Goal: Transaction & Acquisition: Purchase product/service

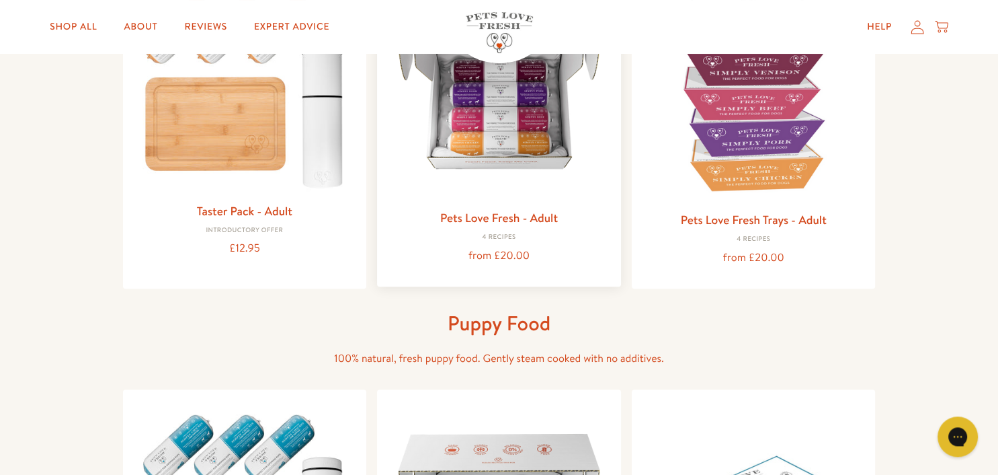
scroll to position [142, 0]
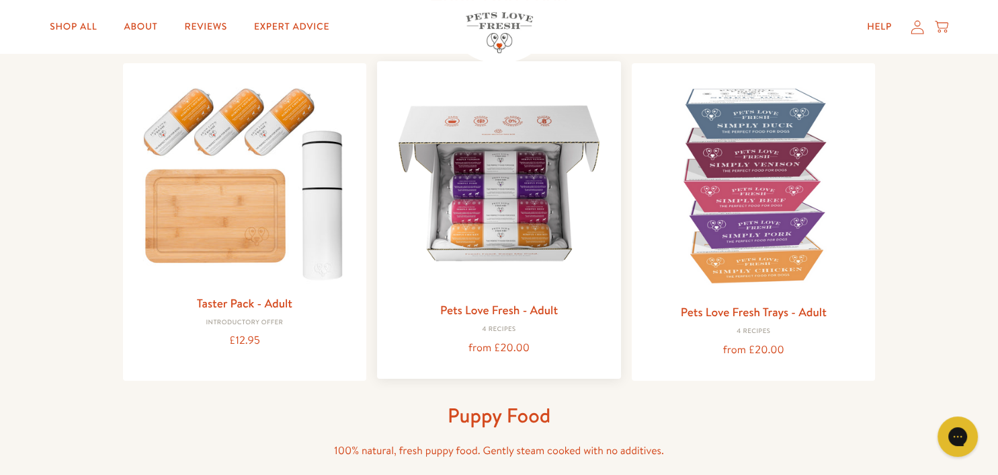
click at [502, 225] on img at bounding box center [499, 183] width 223 height 223
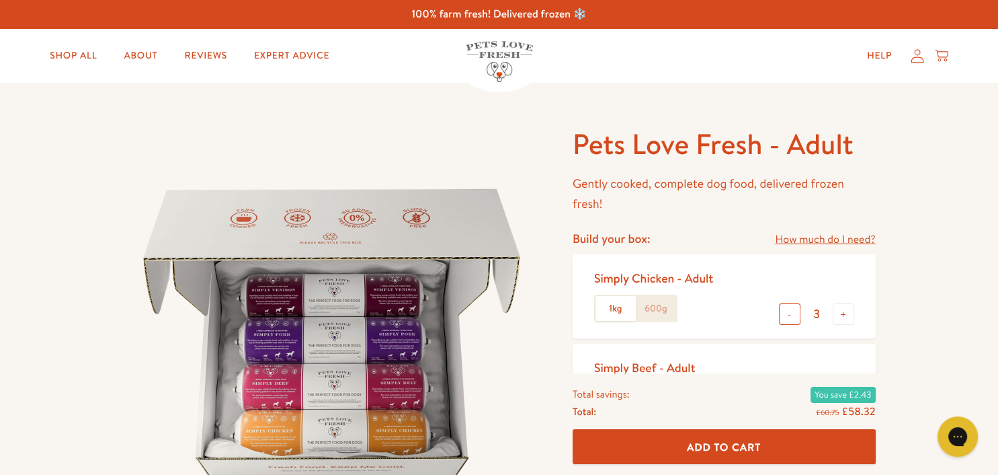
click at [788, 313] on button "-" at bounding box center [790, 314] width 22 height 22
type input "2"
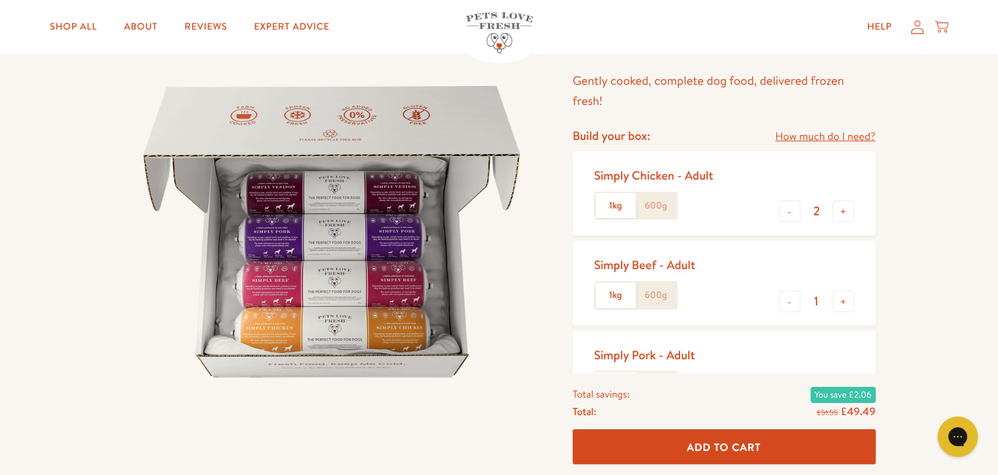
scroll to position [142, 0]
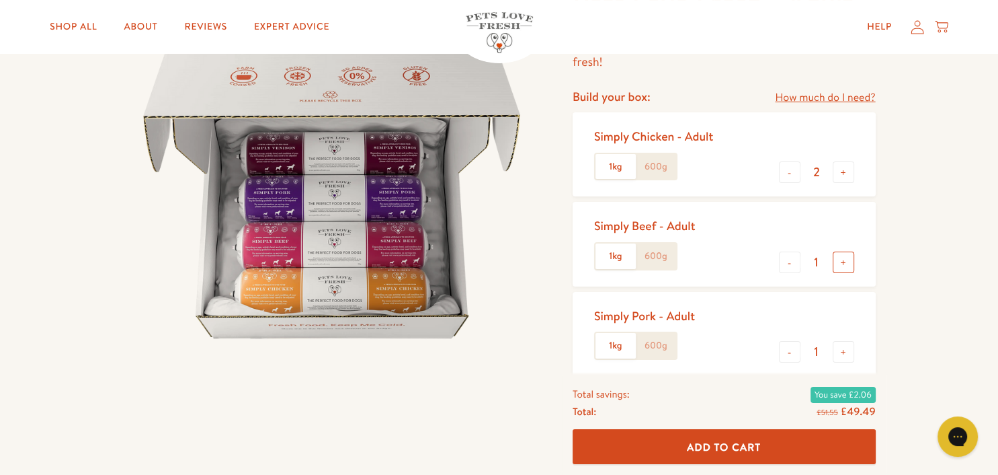
click at [846, 262] on button "+" at bounding box center [844, 262] width 22 height 22
type input "3"
click at [846, 171] on button "+" at bounding box center [844, 172] width 22 height 22
type input "3"
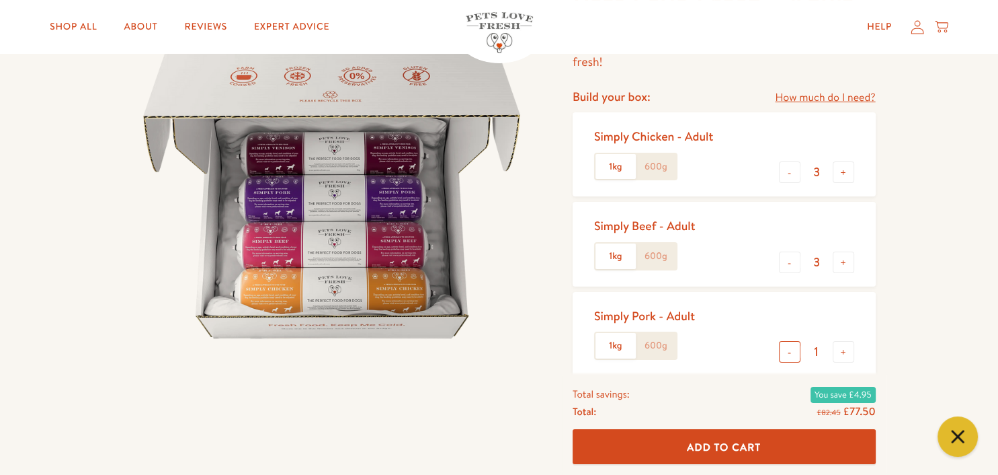
click at [787, 348] on button "-" at bounding box center [790, 352] width 22 height 22
type input "0"
click at [661, 166] on label "600g" at bounding box center [656, 167] width 40 height 26
click at [0, 0] on input "600g" at bounding box center [0, 0] width 0 height 0
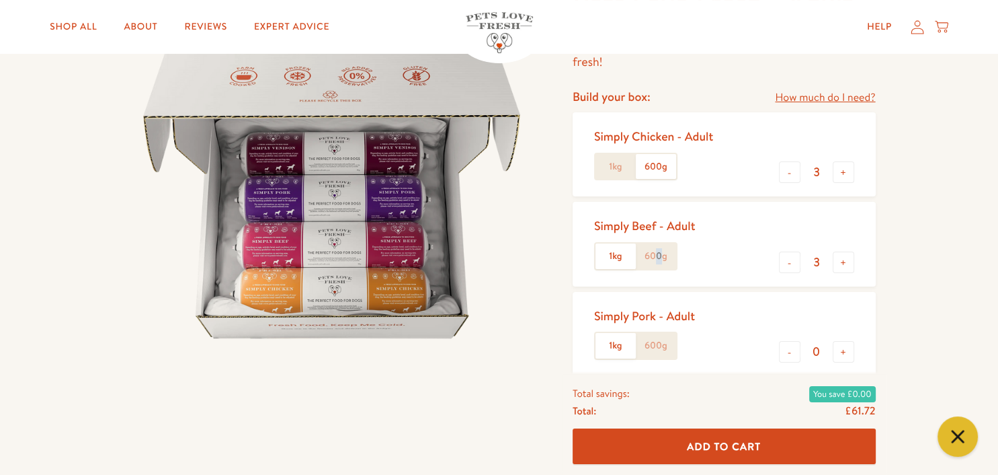
click at [660, 255] on label "600g" at bounding box center [656, 256] width 40 height 26
click at [0, 0] on input "600g" at bounding box center [0, 0] width 0 height 0
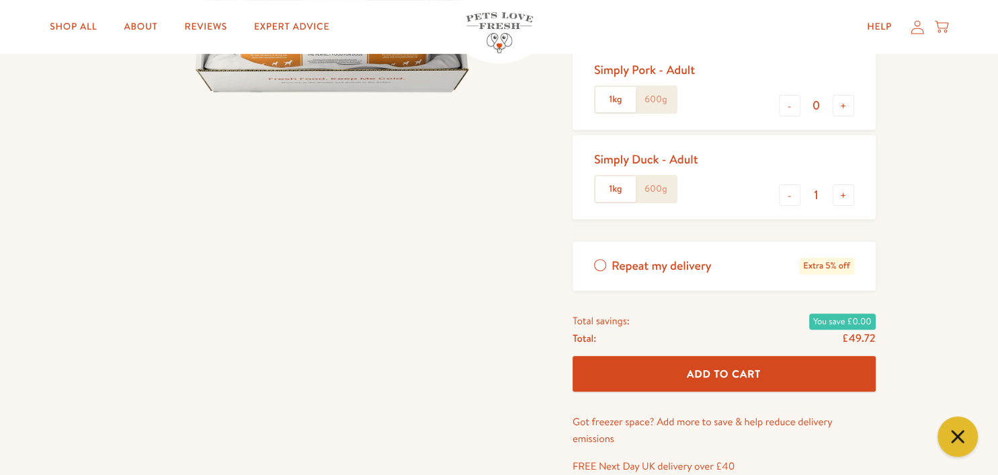
scroll to position [355, 0]
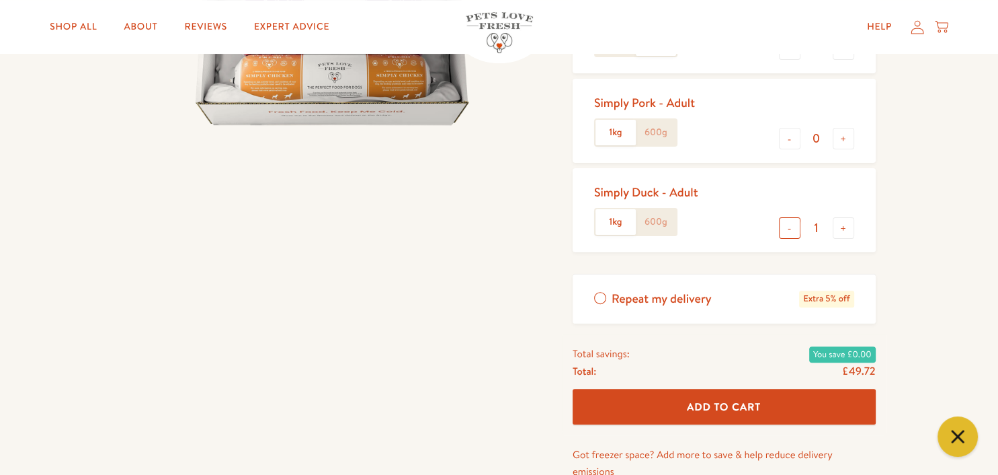
click at [792, 229] on button "-" at bounding box center [790, 228] width 22 height 22
type input "0"
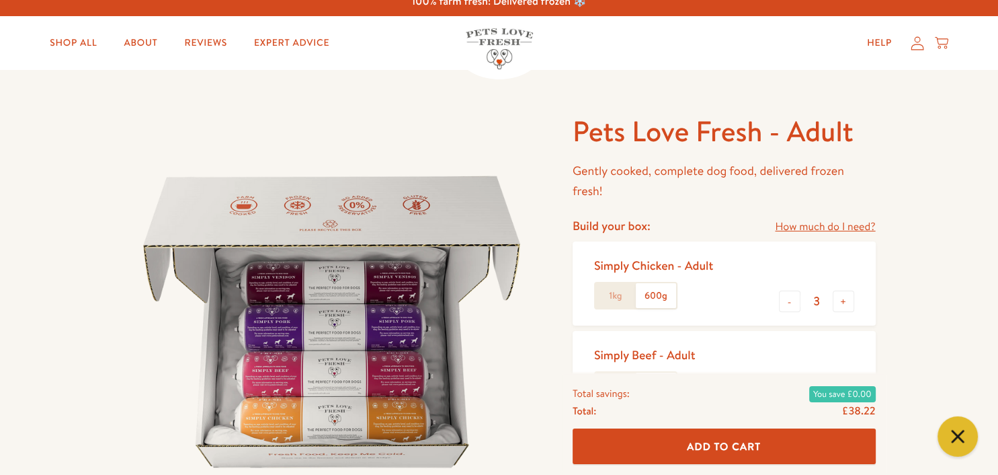
scroll to position [0, 0]
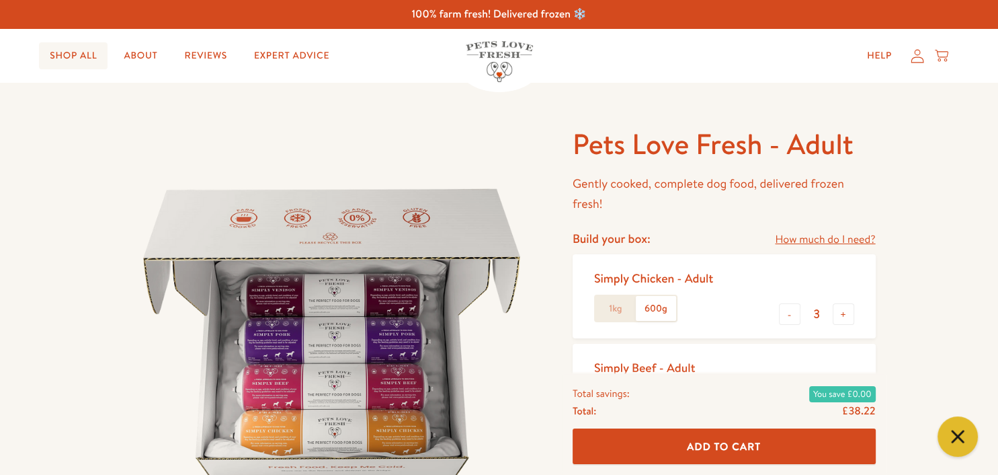
click at [70, 54] on link "Shop All" at bounding box center [73, 55] width 69 height 27
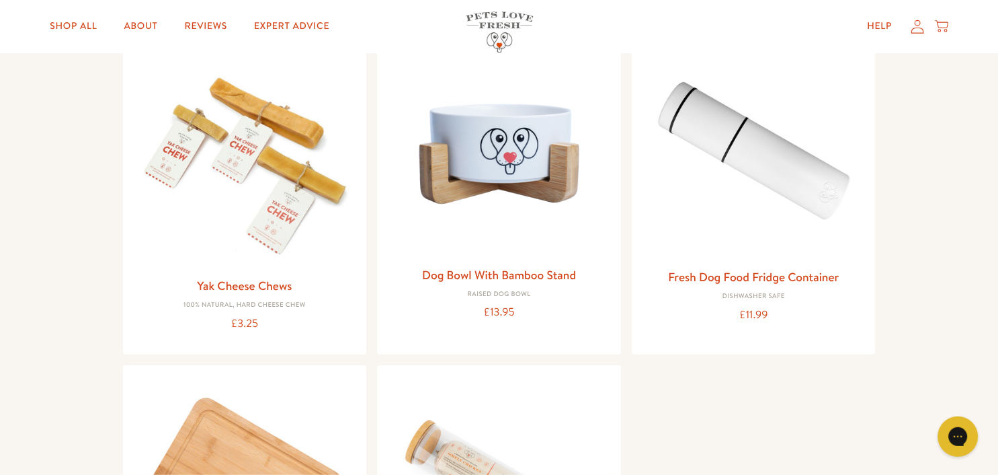
scroll to position [1349, 0]
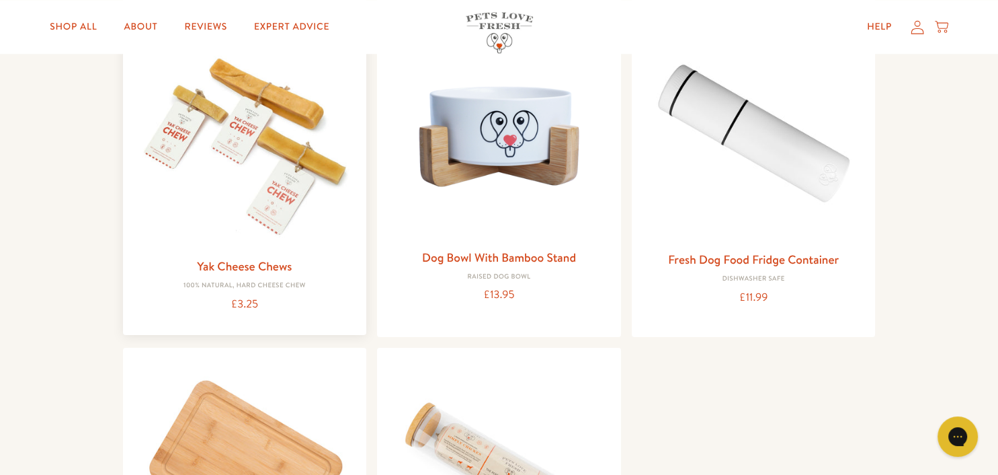
click at [245, 187] on img at bounding box center [245, 140] width 223 height 223
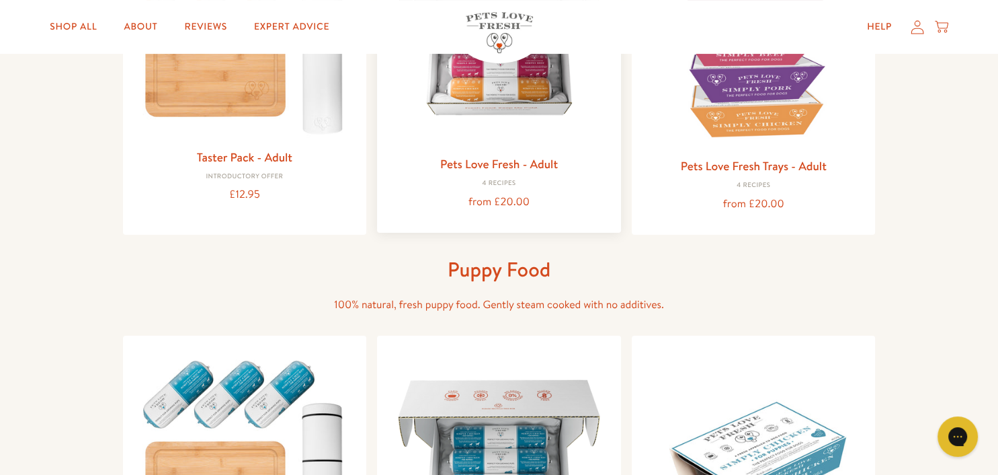
scroll to position [71, 0]
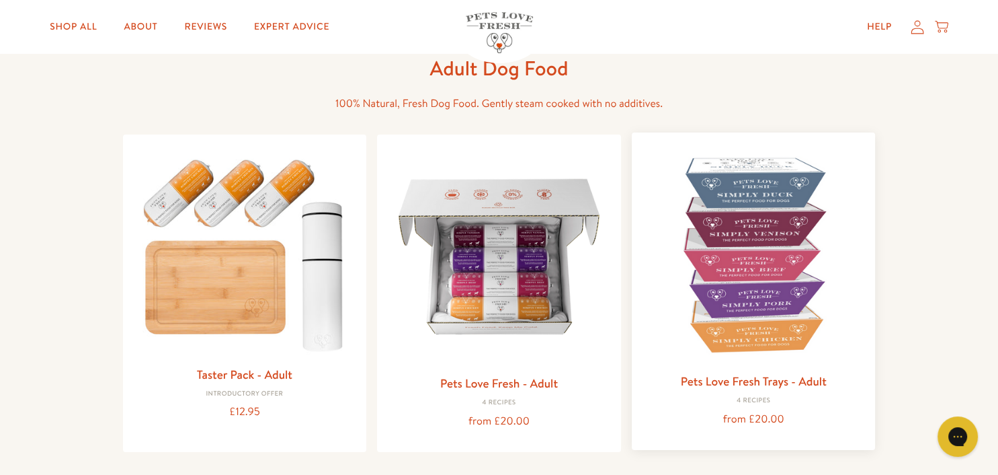
click at [758, 237] on img at bounding box center [754, 254] width 223 height 223
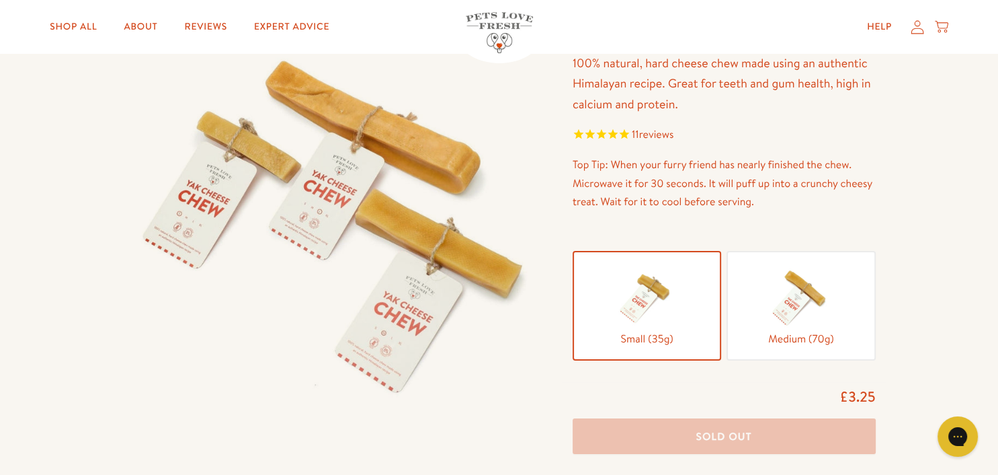
scroll to position [142, 0]
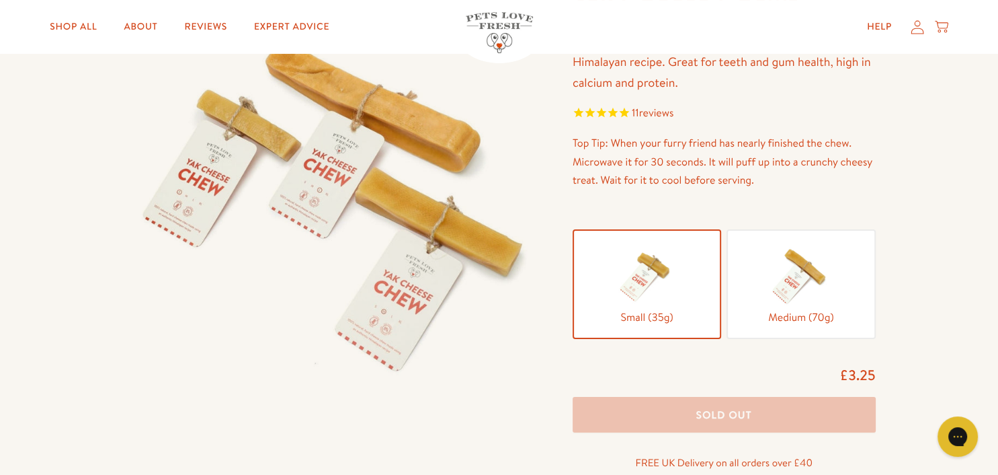
click at [795, 299] on img at bounding box center [801, 274] width 67 height 67
click at [0, 0] on input "Medium (70g)" at bounding box center [0, 0] width 0 height 0
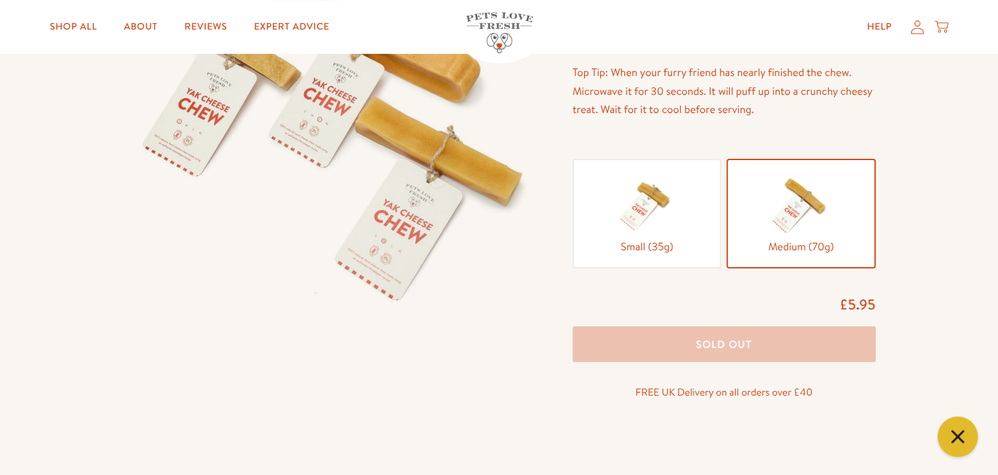
scroll to position [0, 0]
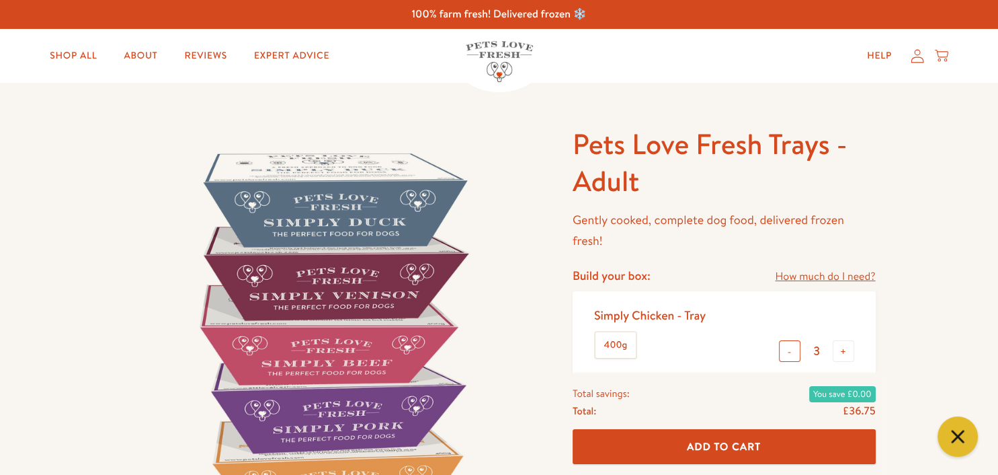
click at [787, 354] on button "-" at bounding box center [790, 351] width 22 height 22
click at [787, 352] on button "-" at bounding box center [790, 351] width 22 height 22
type input "1"
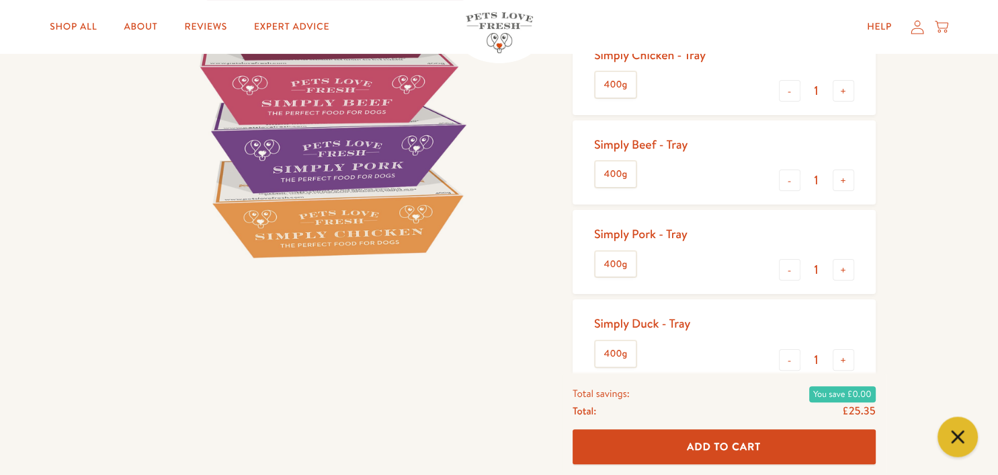
scroll to position [284, 0]
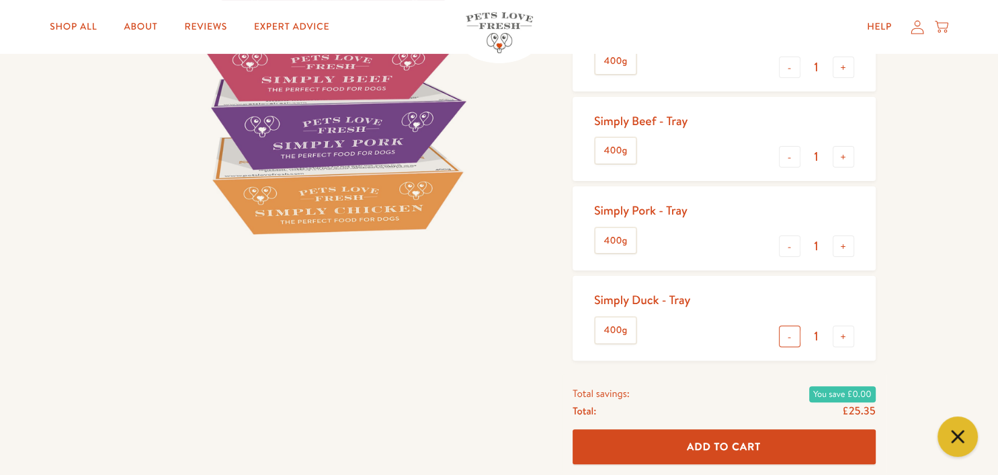
click at [789, 336] on button "-" at bounding box center [790, 336] width 22 height 22
type input "0"
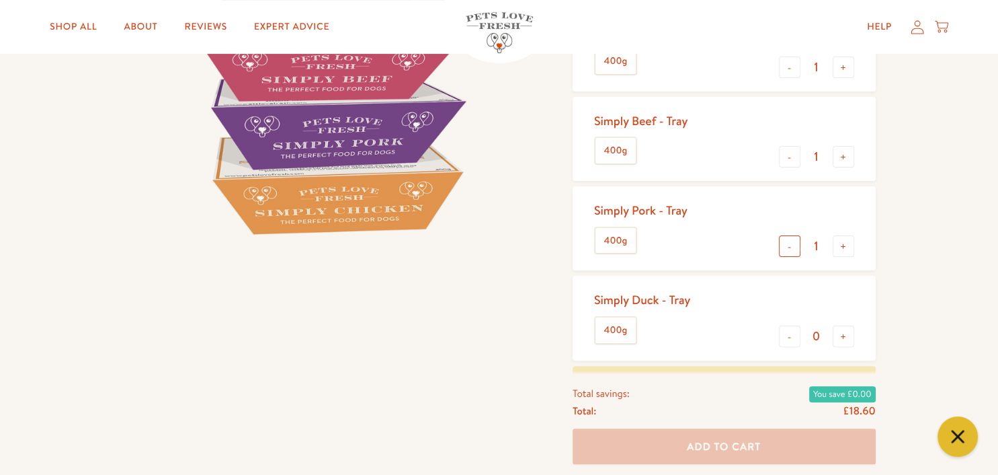
click at [787, 249] on button "-" at bounding box center [790, 246] width 22 height 22
type input "0"
click at [789, 157] on button "-" at bounding box center [790, 157] width 22 height 22
type input "0"
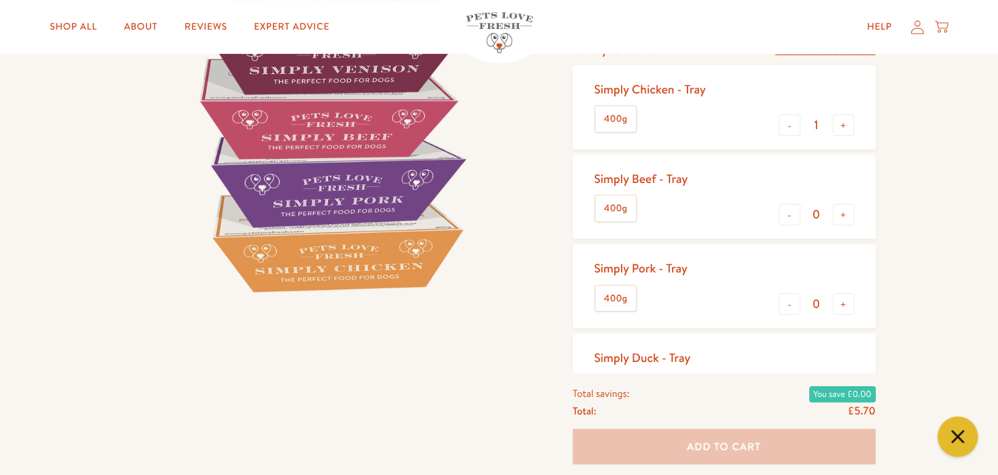
scroll to position [142, 0]
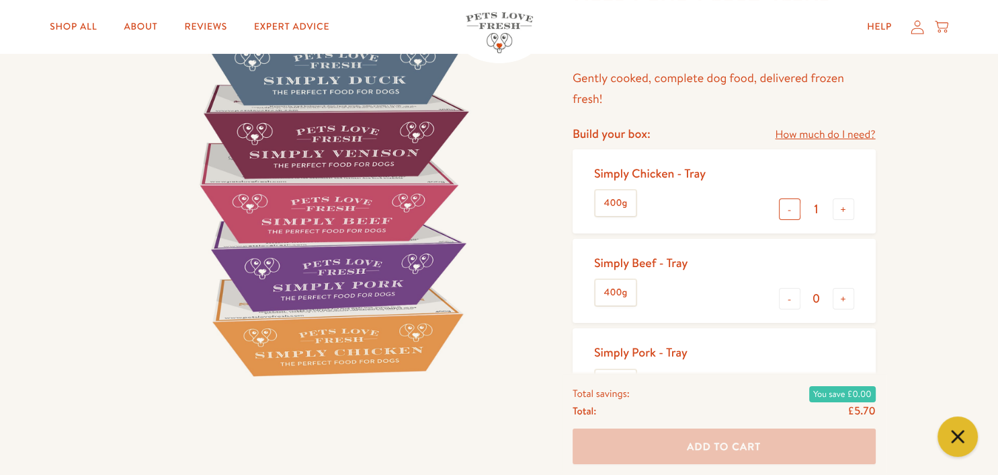
click at [788, 211] on button "-" at bounding box center [790, 209] width 22 height 22
type input "0"
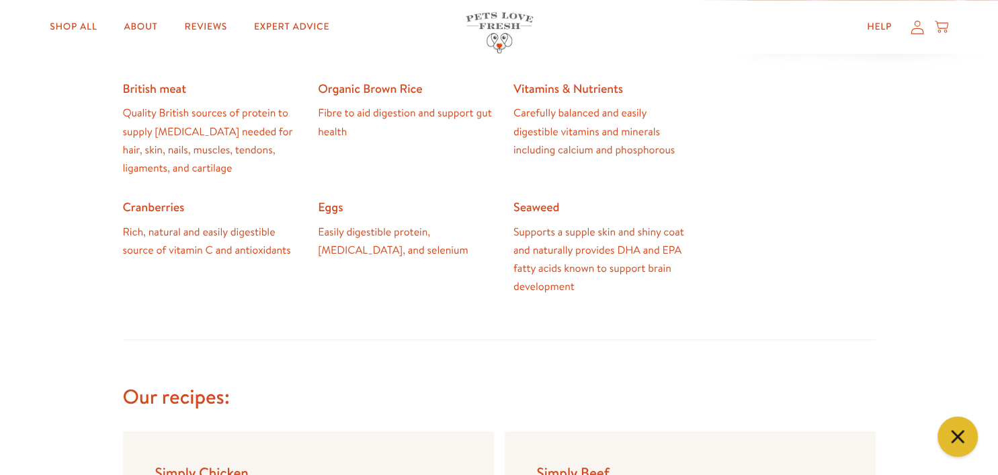
scroll to position [1349, 0]
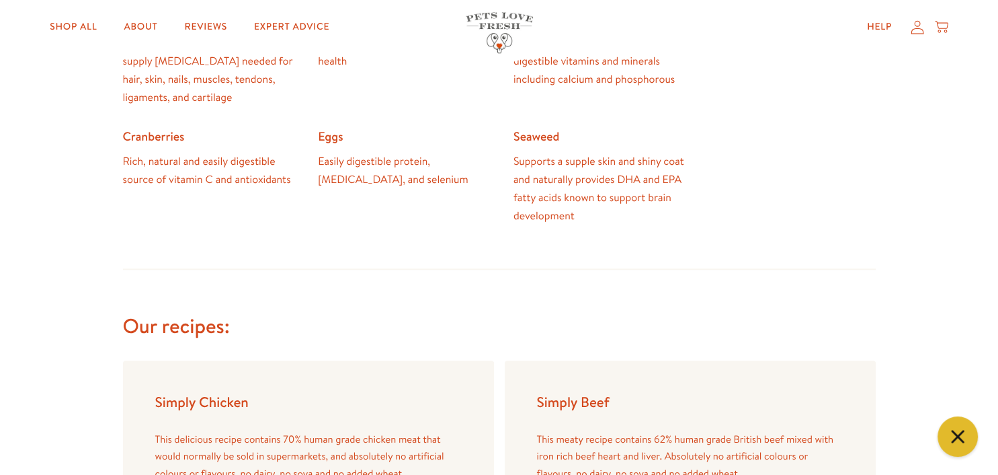
click at [945, 30] on icon at bounding box center [945, 31] width 3 height 3
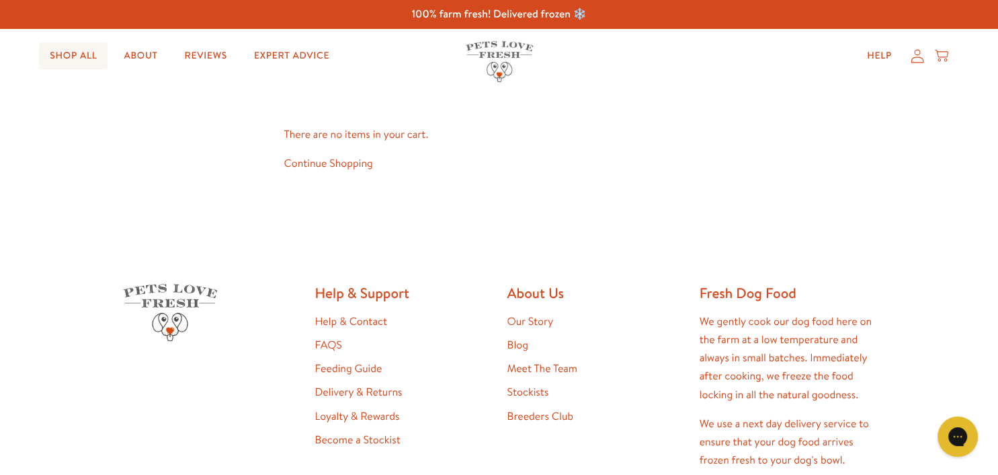
click at [67, 55] on link "Shop All" at bounding box center [73, 55] width 69 height 27
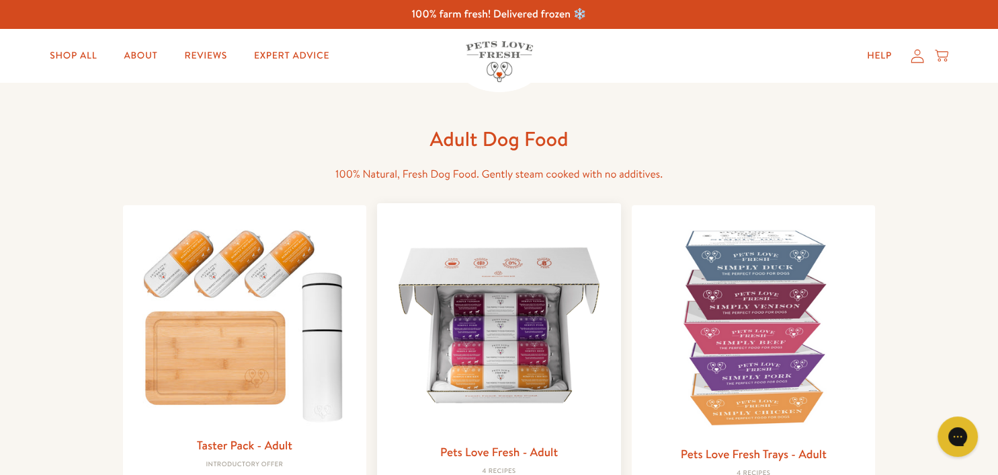
click at [499, 362] on img at bounding box center [499, 325] width 223 height 223
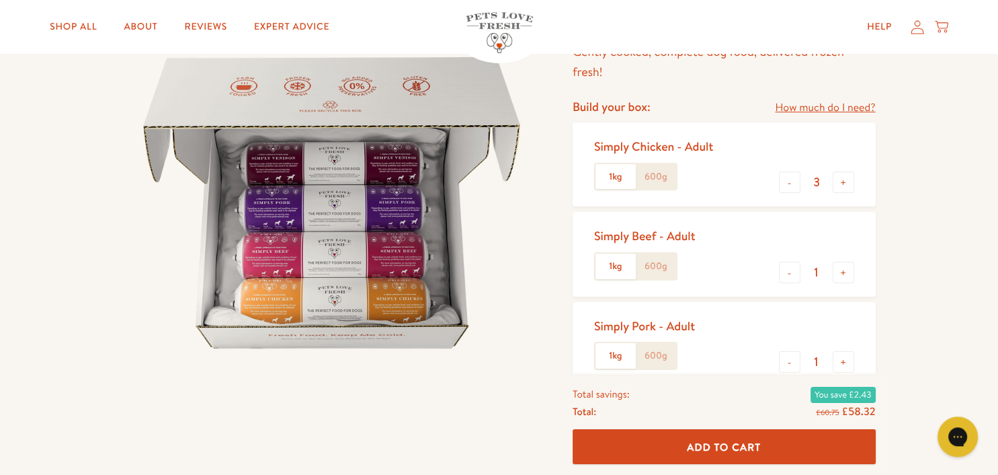
scroll to position [142, 0]
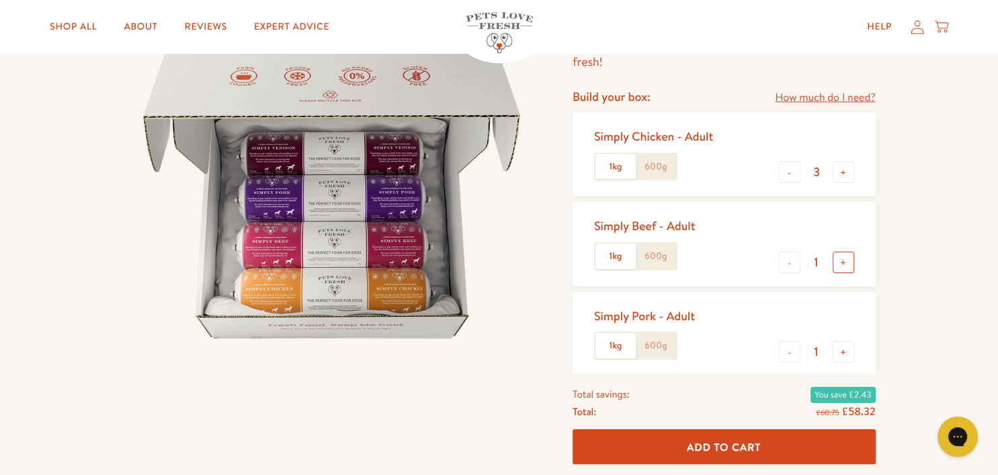
click at [846, 260] on button "+" at bounding box center [844, 262] width 22 height 22
type input "3"
click at [788, 350] on button "-" at bounding box center [790, 352] width 22 height 22
type input "0"
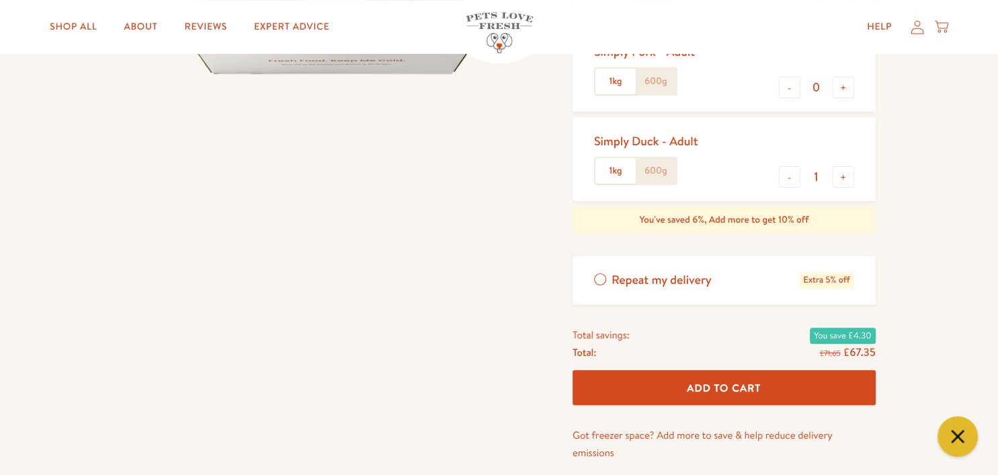
scroll to position [426, 0]
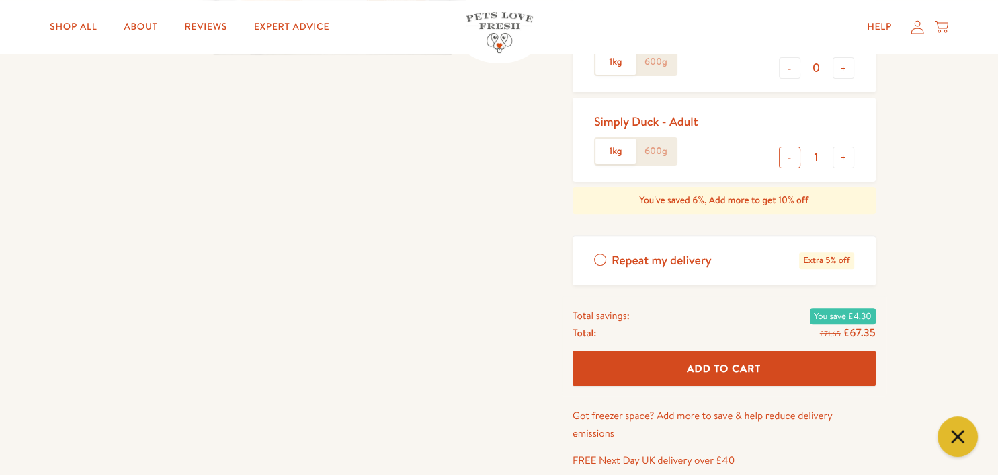
click at [795, 156] on button "-" at bounding box center [790, 158] width 22 height 22
type input "0"
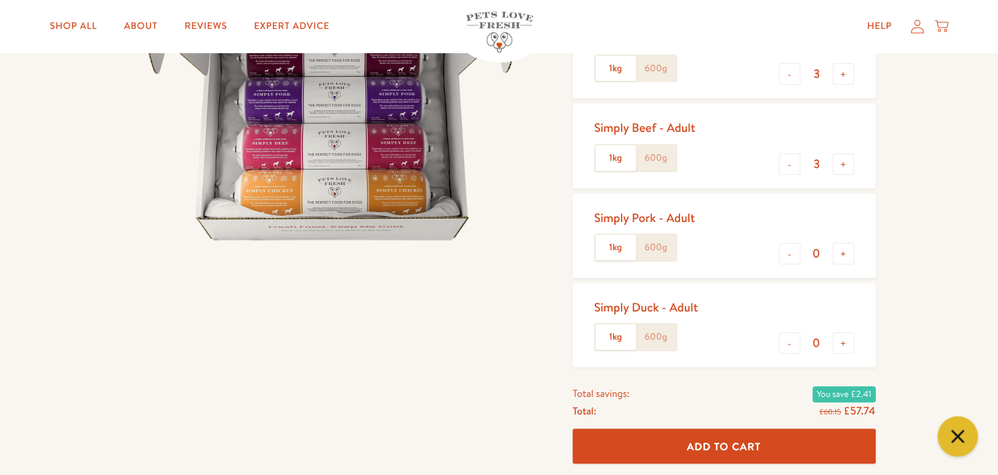
scroll to position [212, 0]
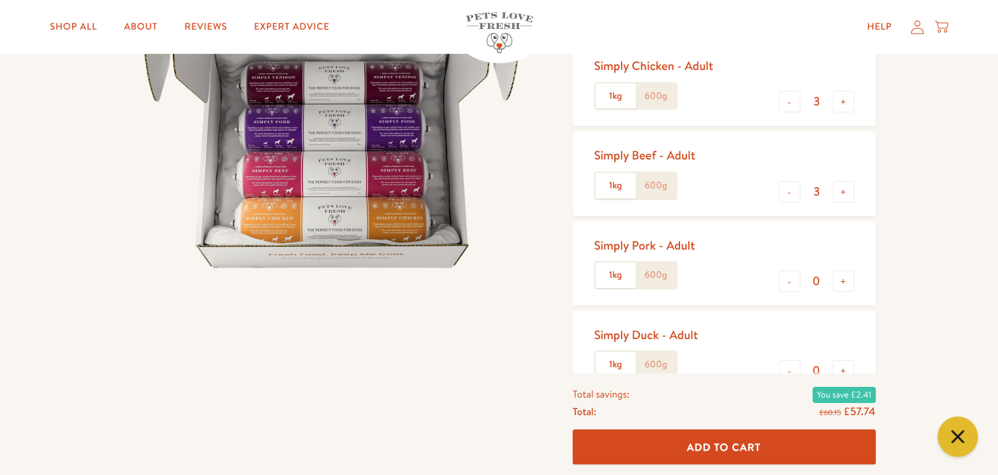
click at [661, 185] on label "600g" at bounding box center [656, 186] width 40 height 26
click at [0, 0] on input "600g" at bounding box center [0, 0] width 0 height 0
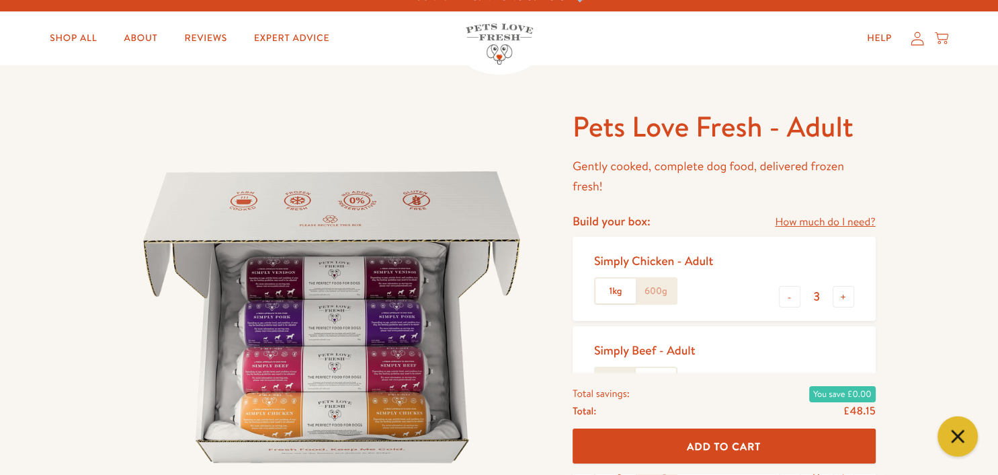
scroll to position [0, 0]
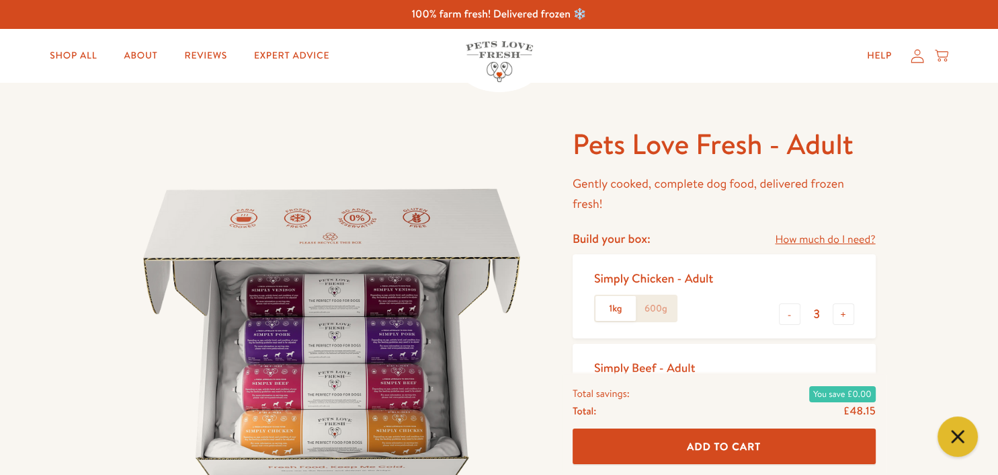
click at [662, 303] on label "600g" at bounding box center [656, 309] width 40 height 26
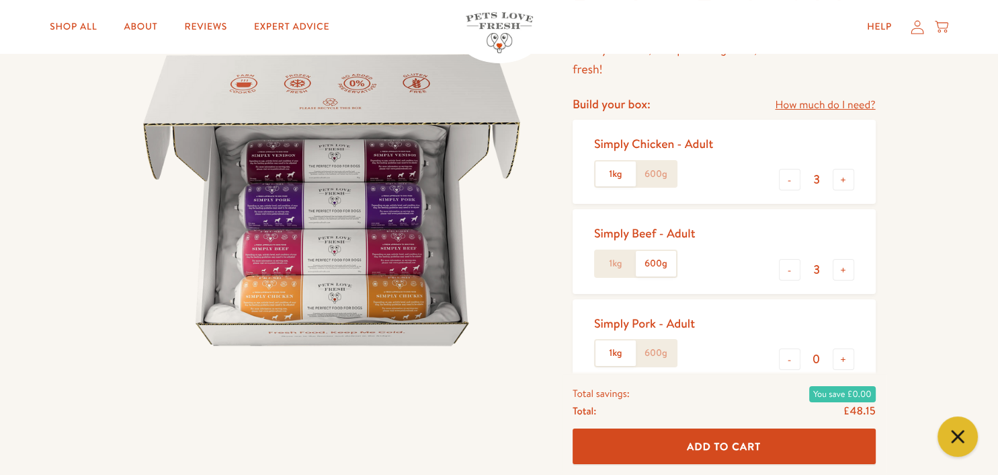
scroll to position [142, 0]
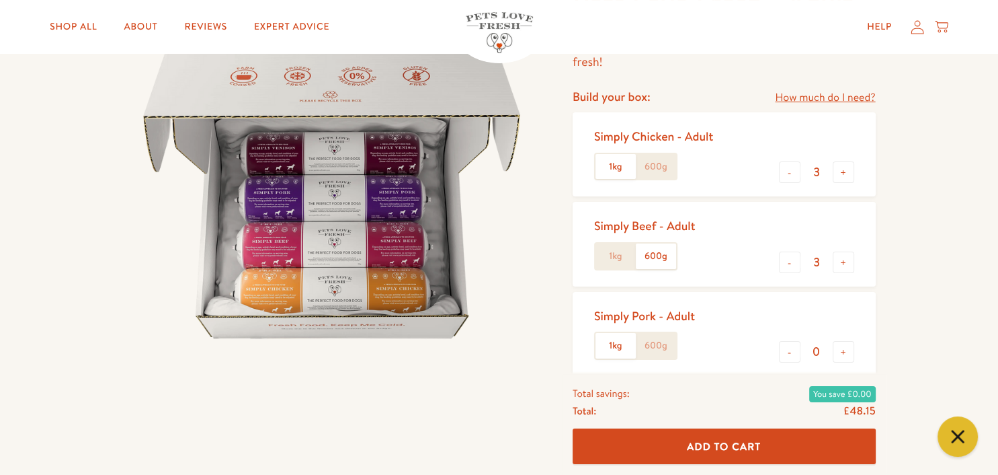
click at [652, 257] on label "600g" at bounding box center [656, 256] width 40 height 26
click at [0, 0] on input "600g" at bounding box center [0, 0] width 0 height 0
click at [614, 255] on label "1kg" at bounding box center [616, 256] width 40 height 26
click at [0, 0] on input "1kg" at bounding box center [0, 0] width 0 height 0
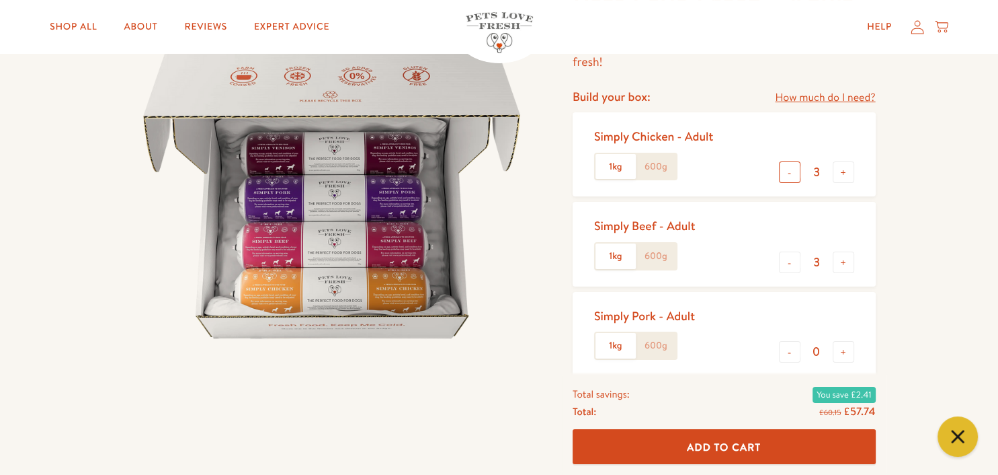
click at [791, 172] on button "-" at bounding box center [790, 172] width 22 height 22
type input "2"
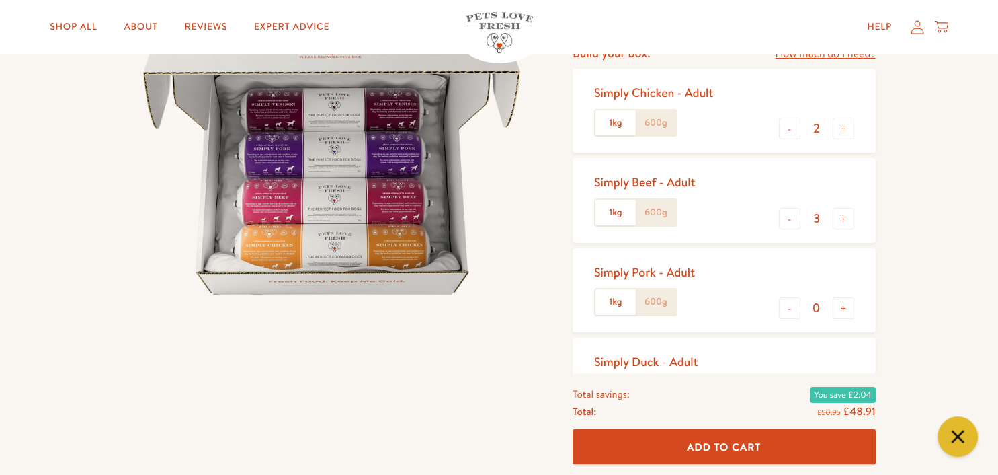
scroll to position [212, 0]
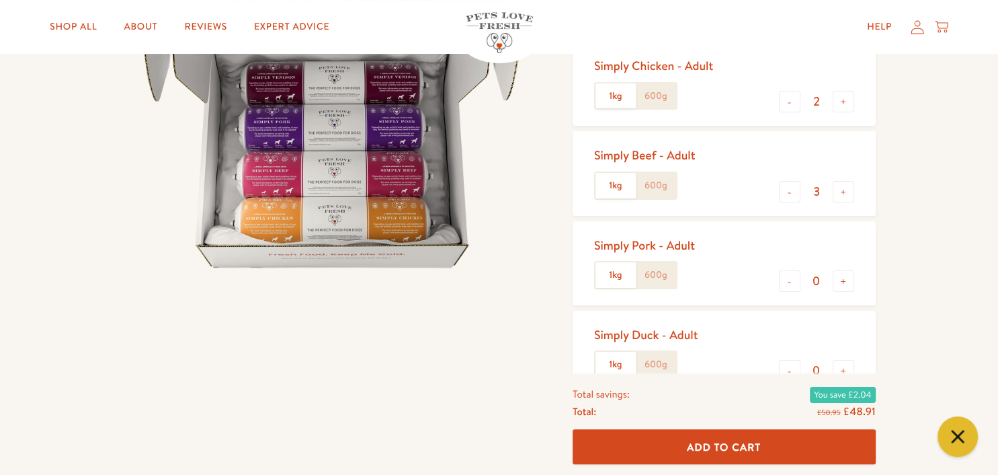
click at [749, 444] on span "Add To Cart" at bounding box center [724, 446] width 74 height 14
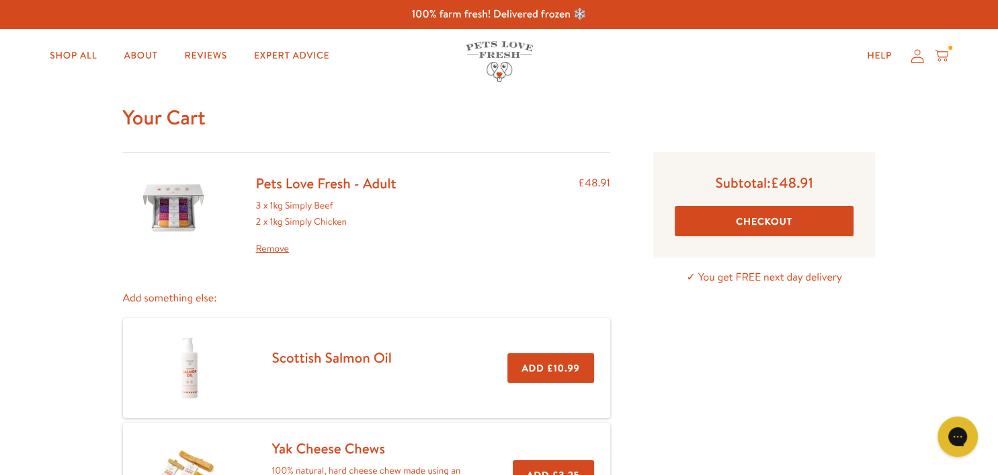
click at [789, 223] on button "Checkout" at bounding box center [765, 221] width 180 height 30
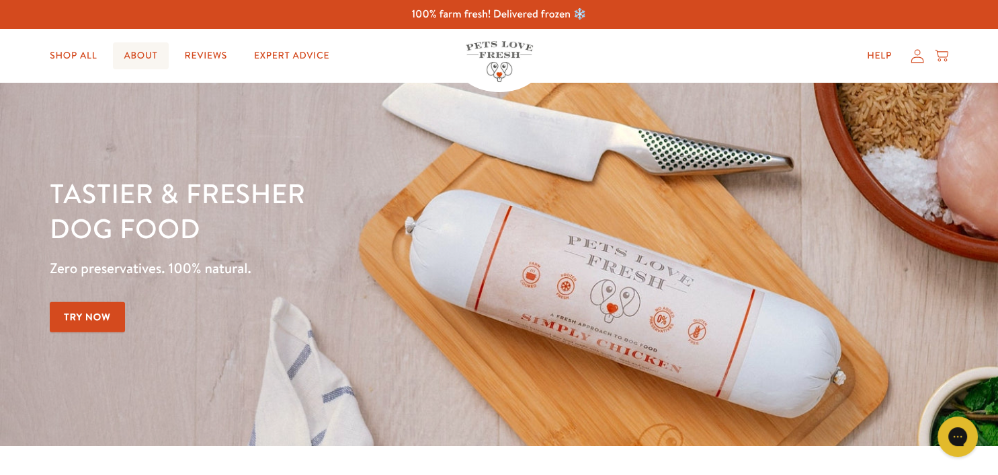
click at [149, 55] on link "About" at bounding box center [140, 55] width 55 height 27
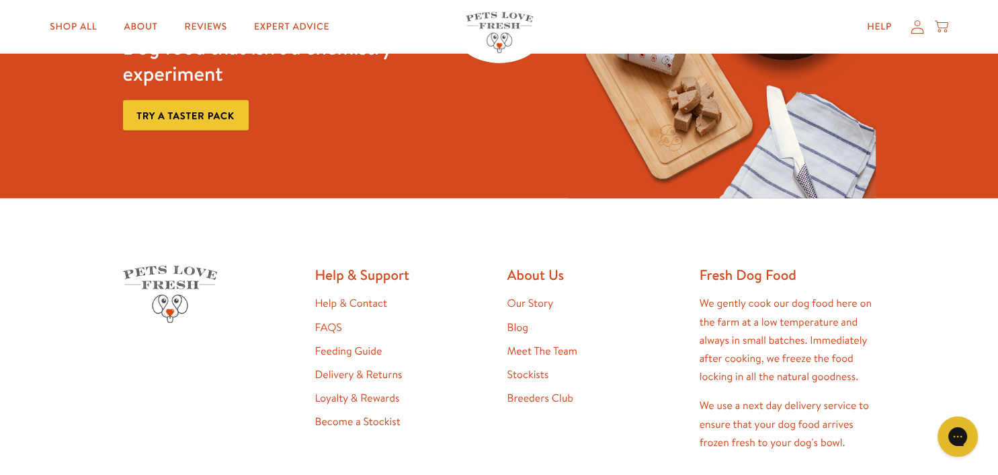
scroll to position [3407, 0]
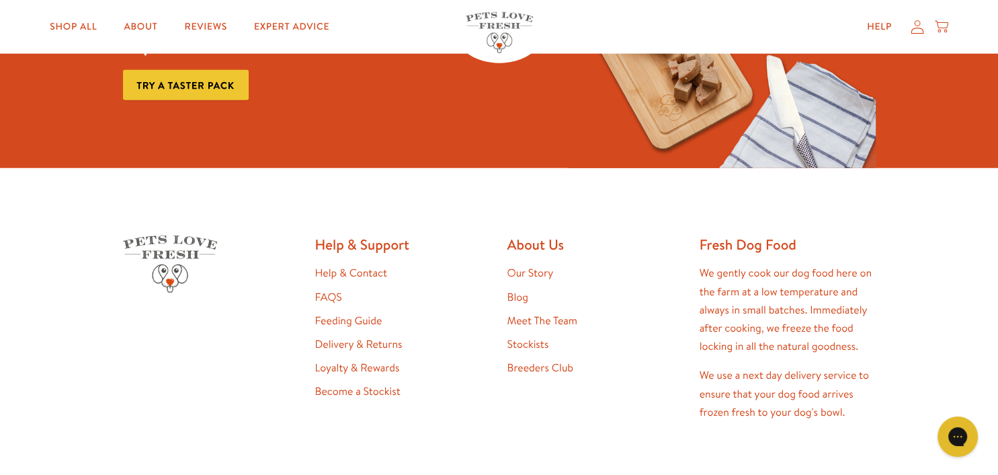
click at [352, 361] on link "Loyalty & Rewards" at bounding box center [357, 367] width 85 height 15
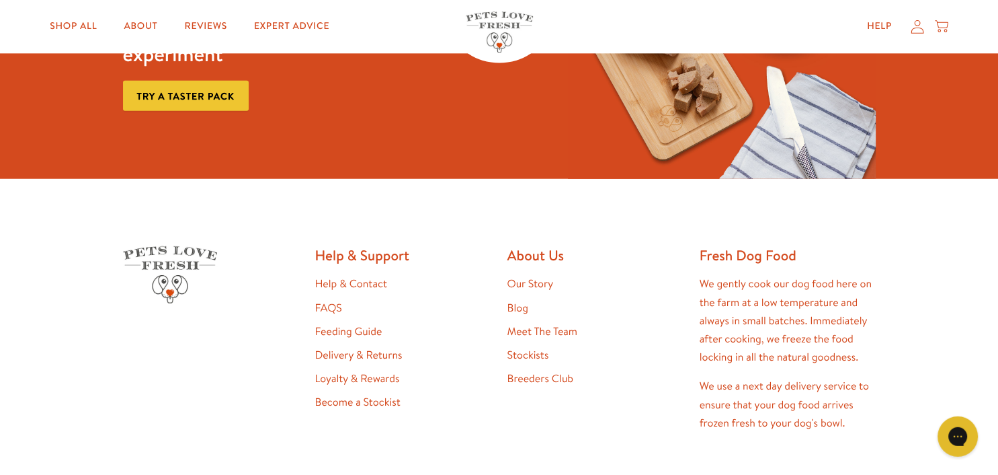
scroll to position [1917, 0]
